Goal: Task Accomplishment & Management: Use online tool/utility

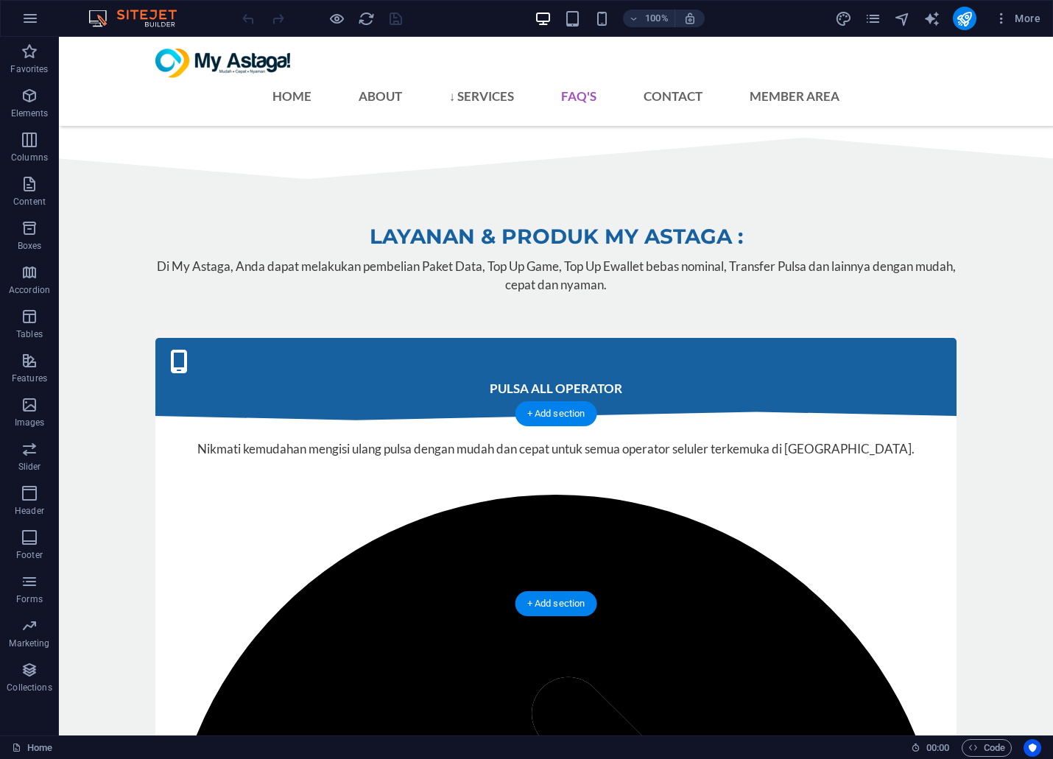
scroll to position [3840, 0]
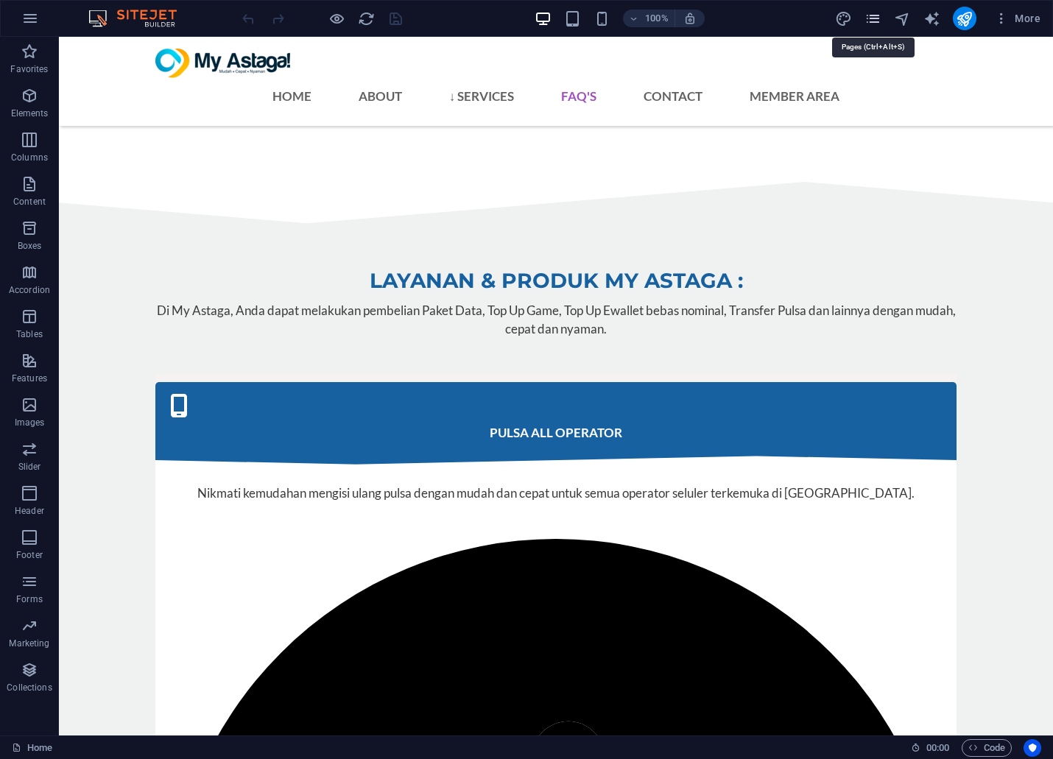
click at [684, 231] on icon "pages" at bounding box center [497, 243] width 373 height 25
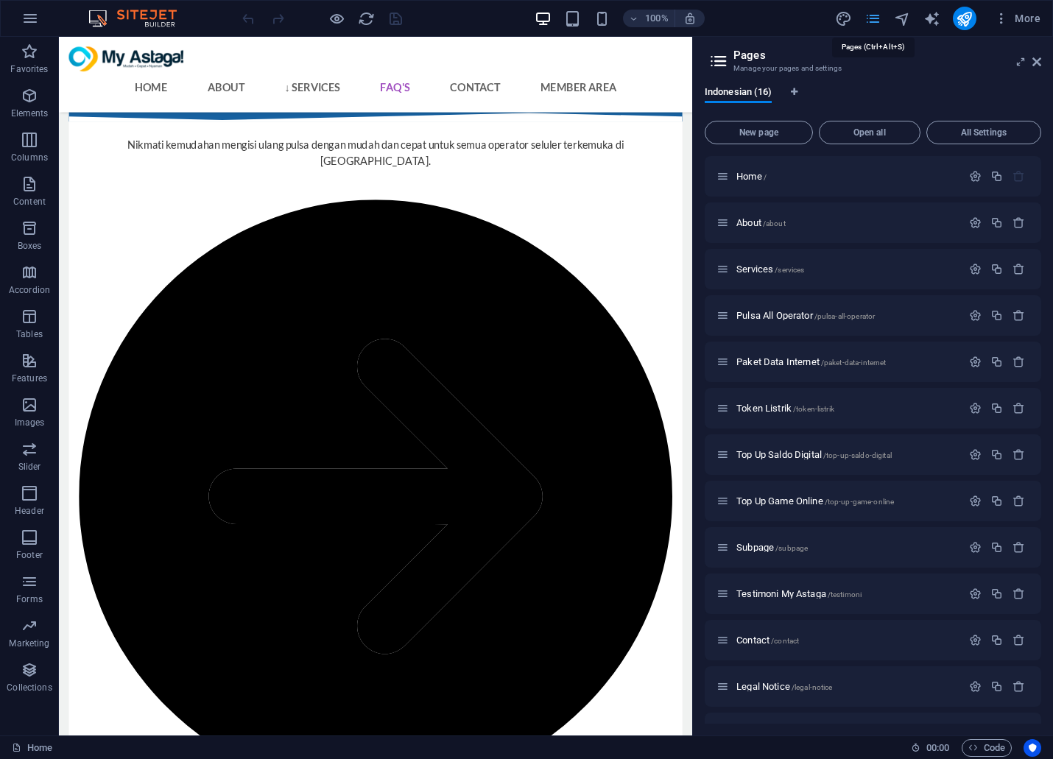
scroll to position [3870, 0]
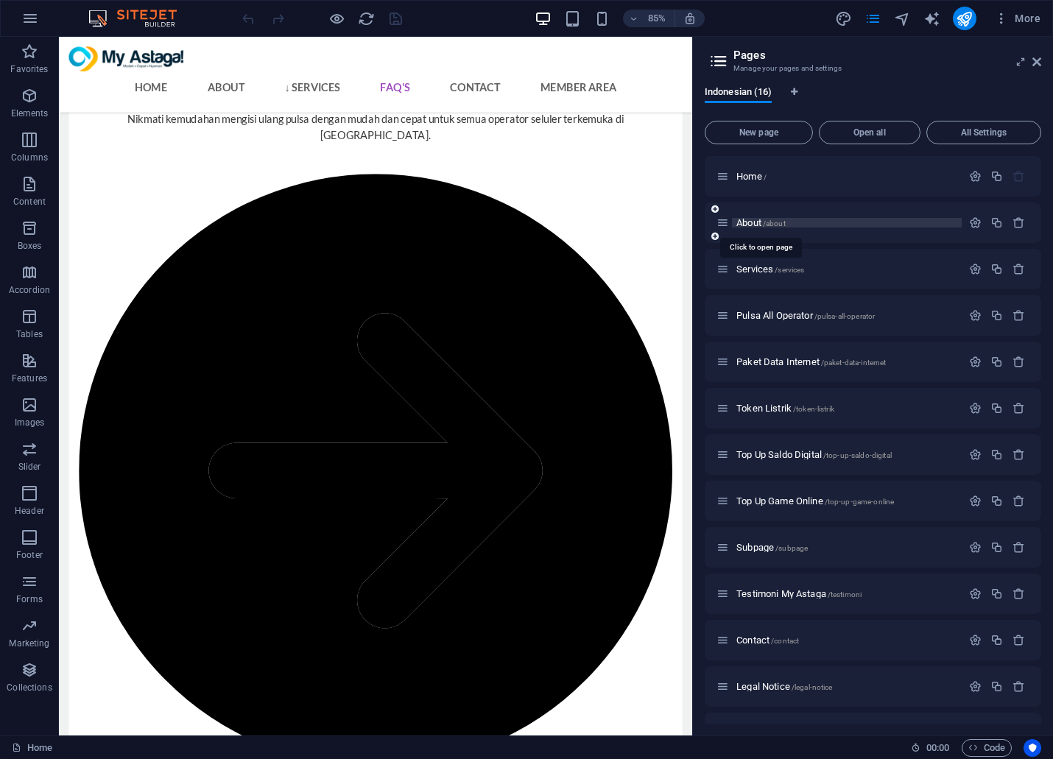
click at [743, 217] on span "About /about" at bounding box center [760, 222] width 49 height 11
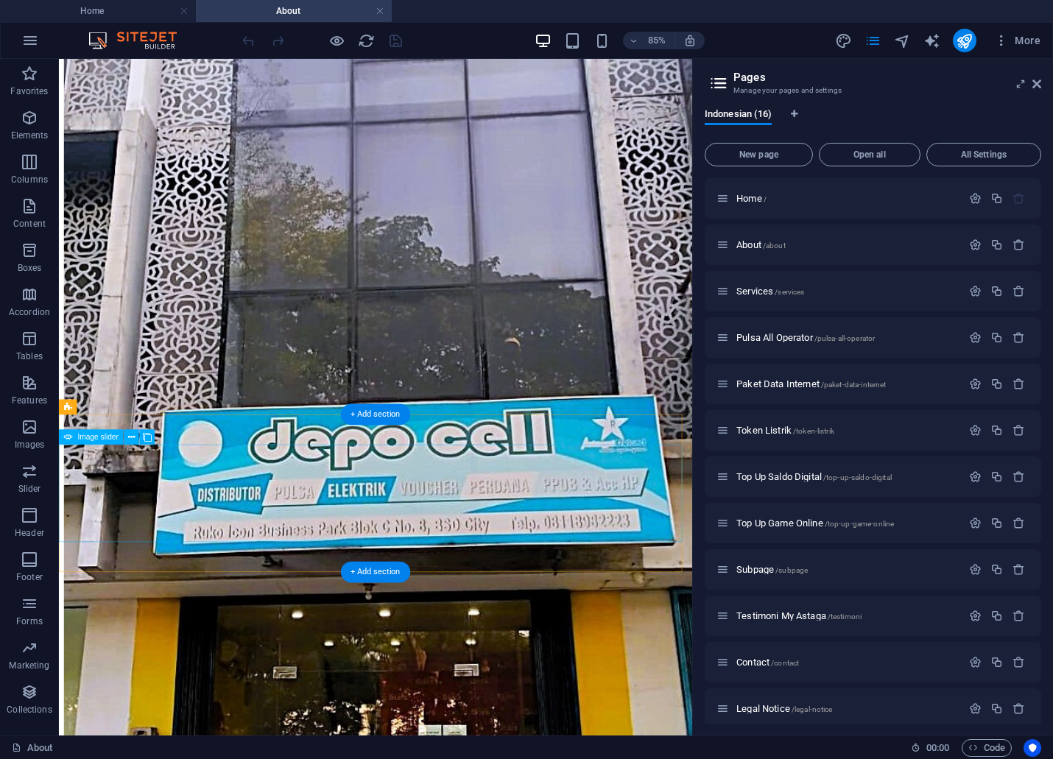
scroll to position [1373, 0]
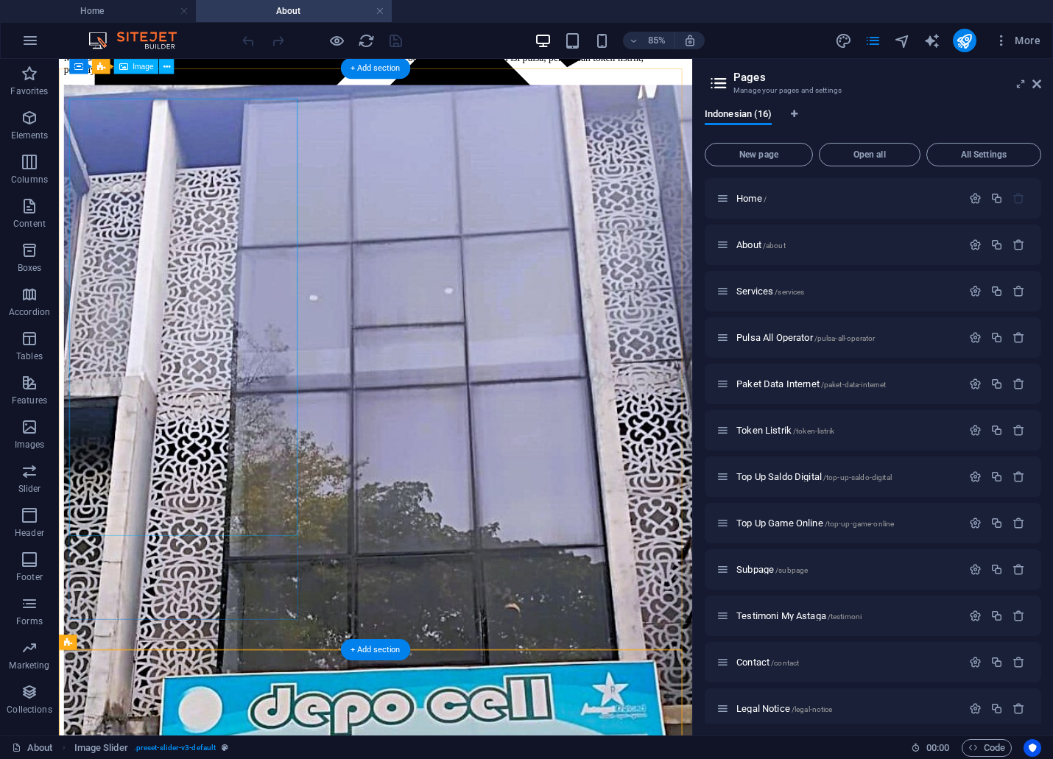
scroll to position [801, 0]
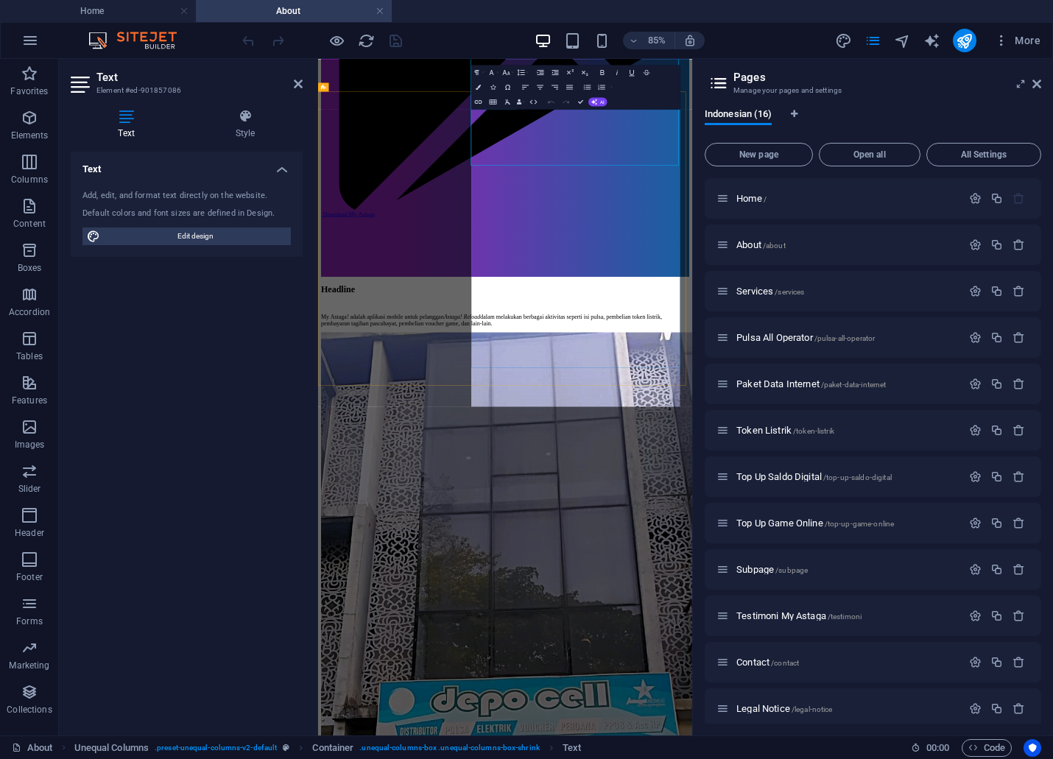
scroll to position [1299, 0]
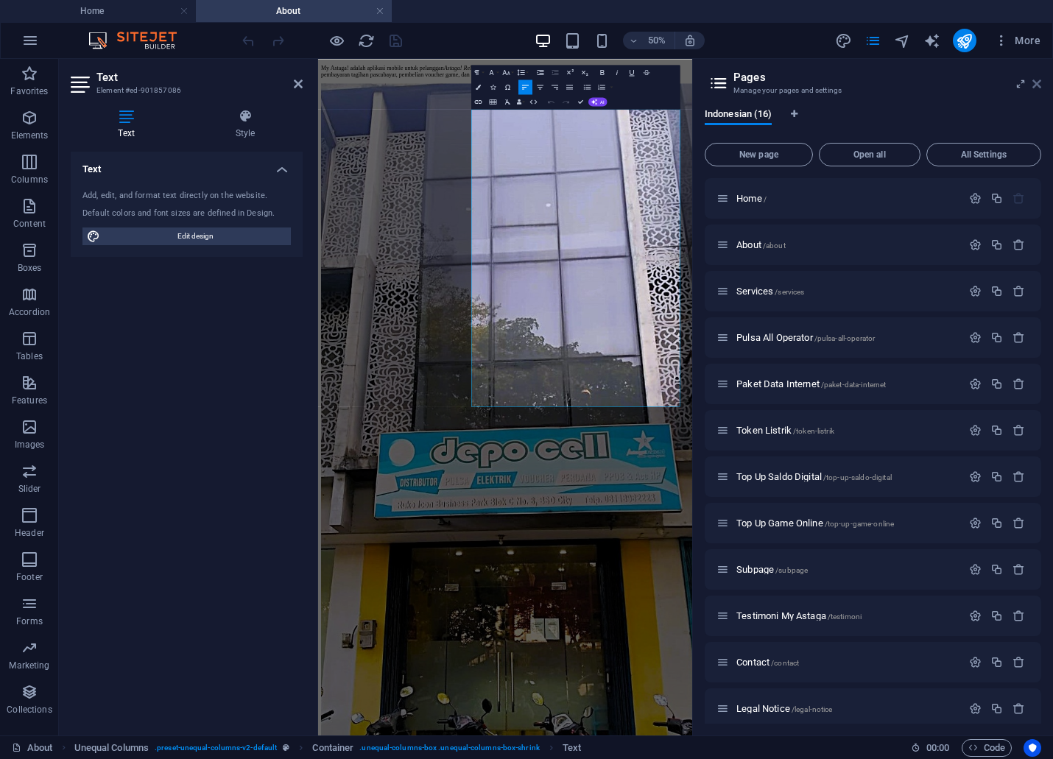
click at [1033, 85] on icon at bounding box center [1036, 84] width 9 height 12
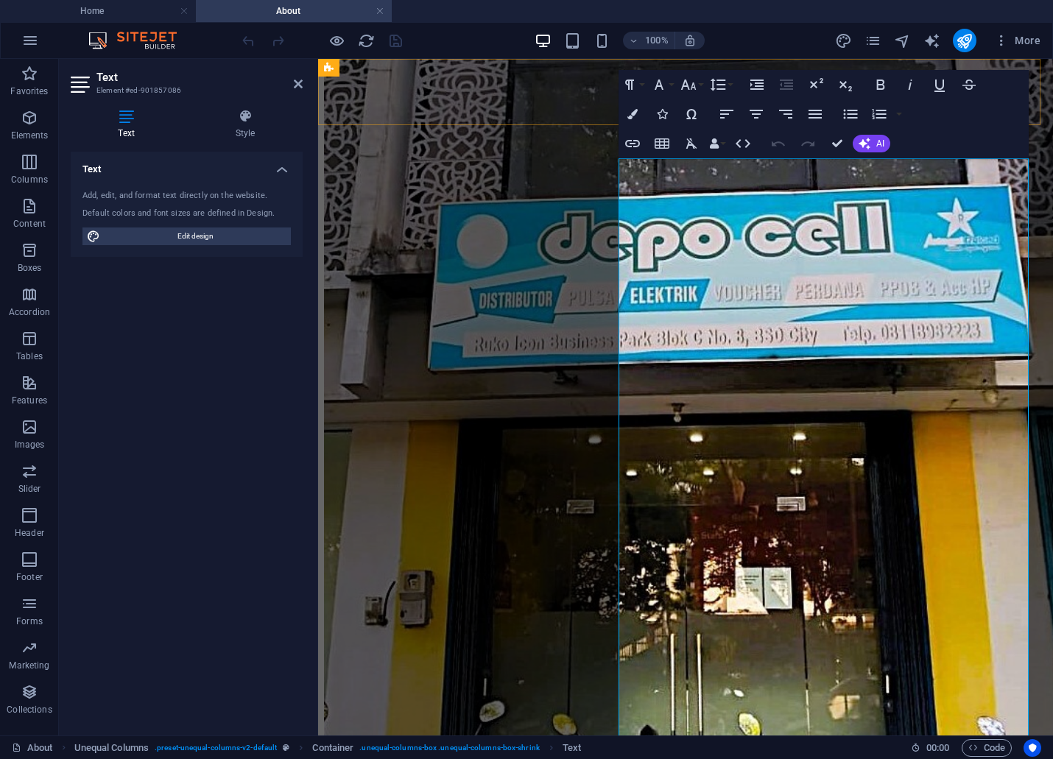
scroll to position [690, 0]
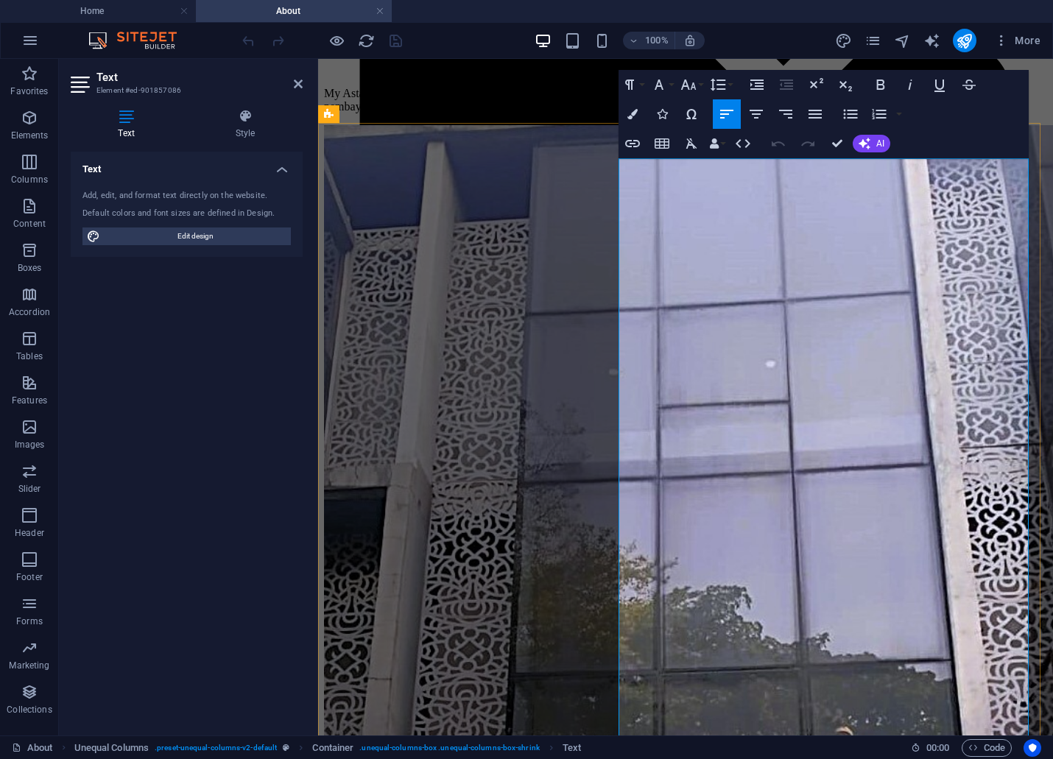
drag, startPoint x: 1016, startPoint y: 168, endPoint x: 974, endPoint y: 166, distance: 42.7
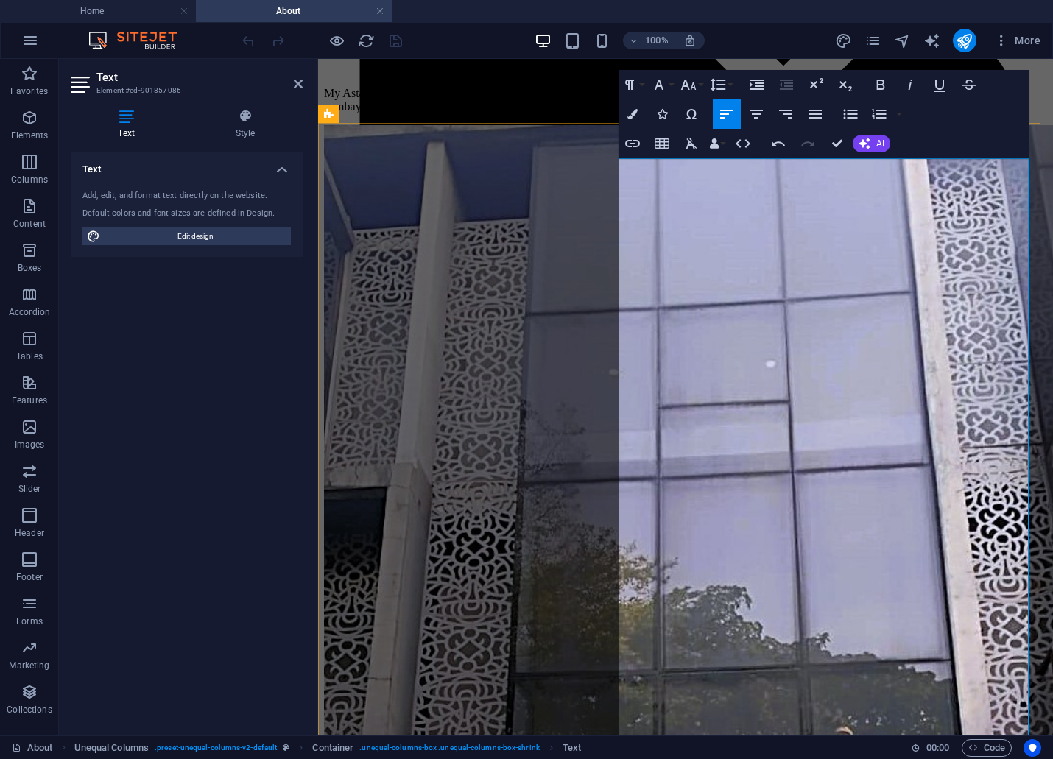
drag, startPoint x: 749, startPoint y: 296, endPoint x: 687, endPoint y: 296, distance: 62.6
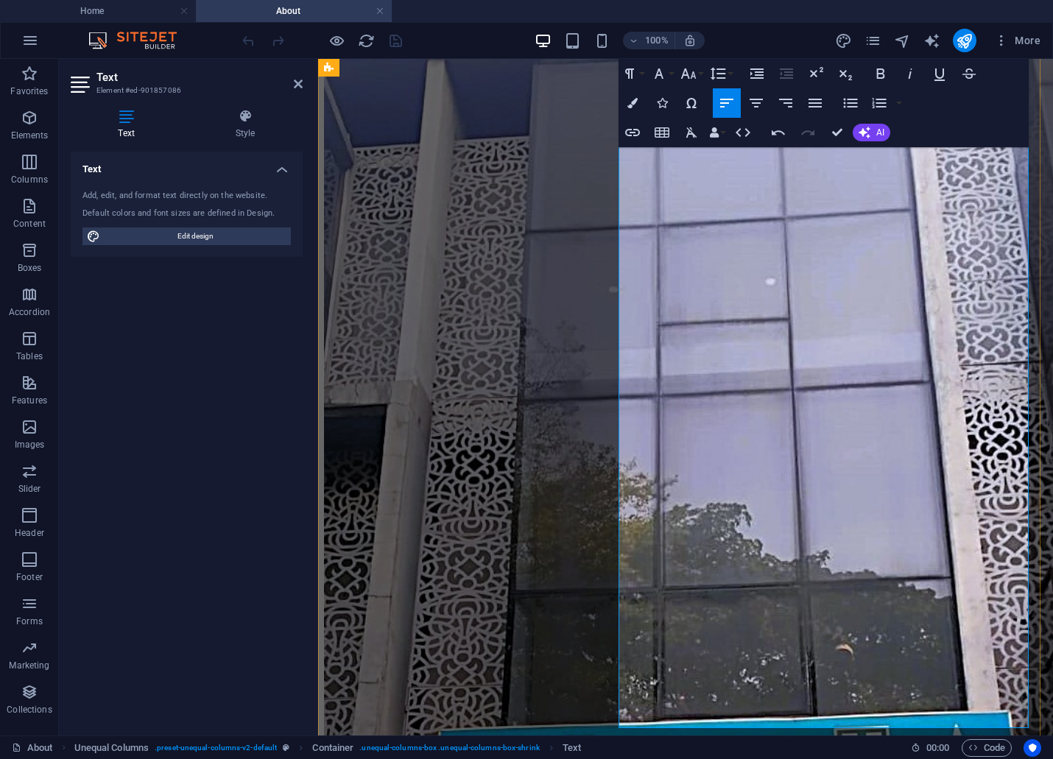
drag, startPoint x: 805, startPoint y: 526, endPoint x: 633, endPoint y: 527, distance: 172.2
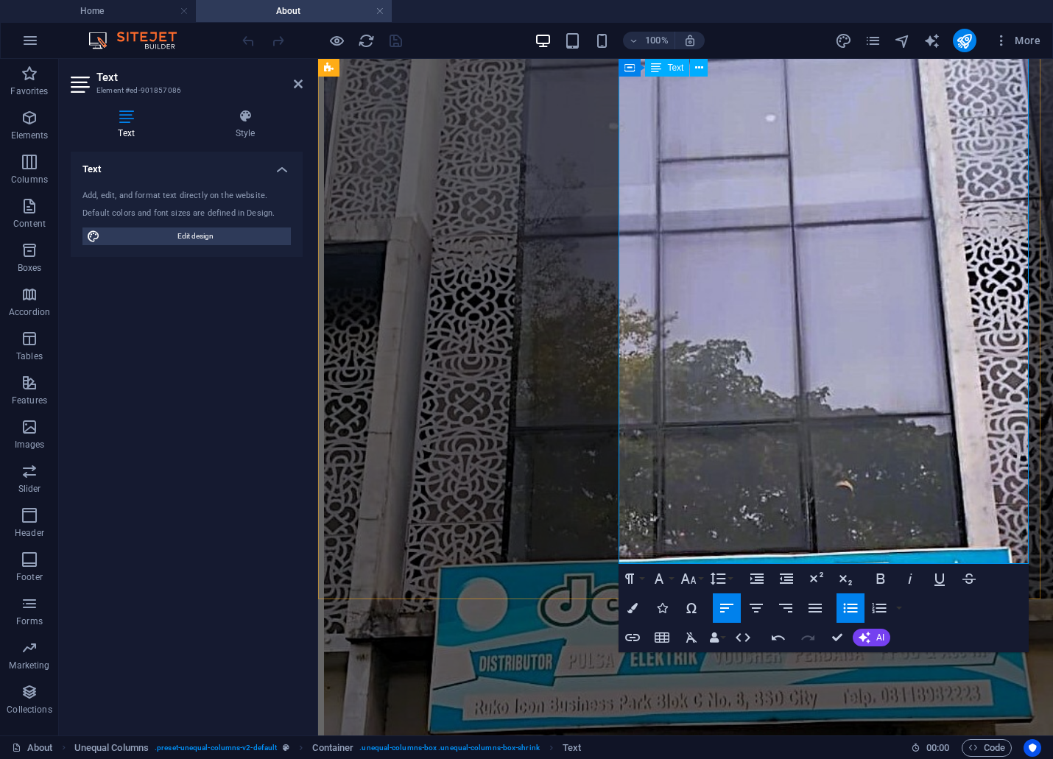
scroll to position [1018, 0]
